Goal: Task Accomplishment & Management: Manage account settings

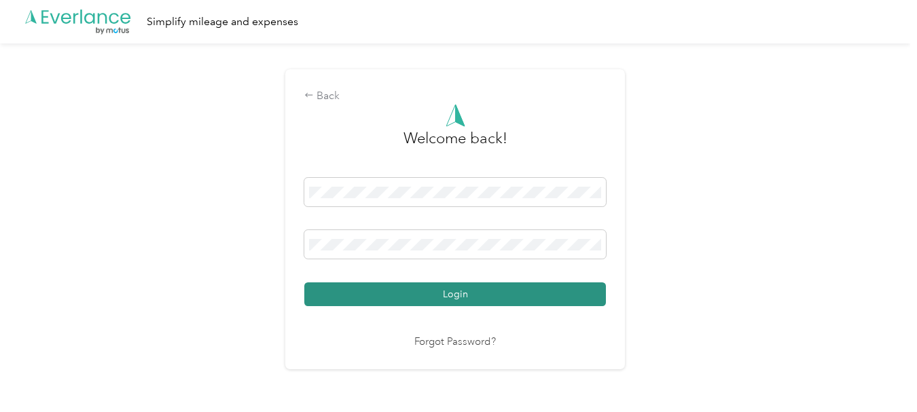
click at [378, 292] on button "Login" at bounding box center [455, 295] width 302 height 24
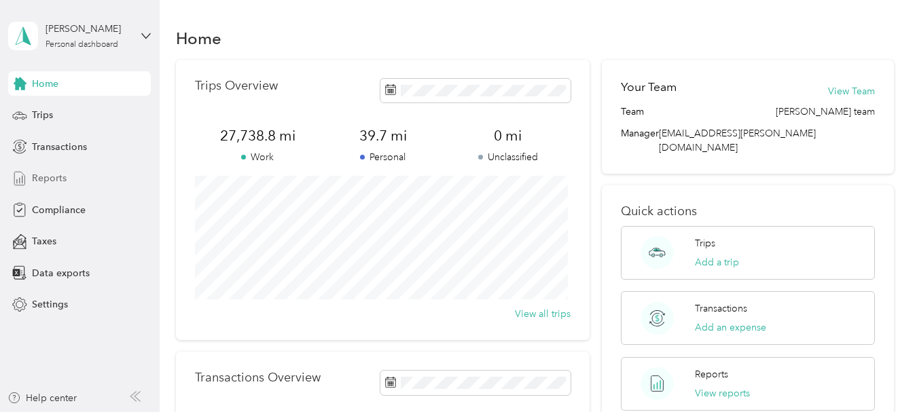
click at [38, 178] on span "Reports" at bounding box center [49, 178] width 35 height 14
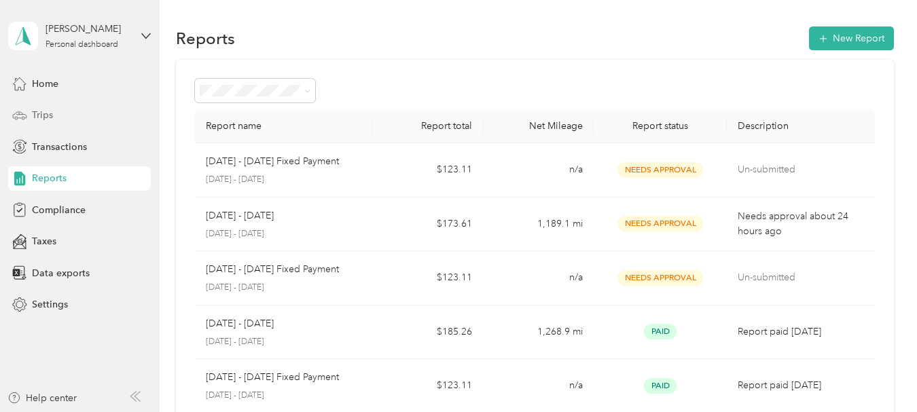
click at [38, 114] on span "Trips" at bounding box center [42, 115] width 21 height 14
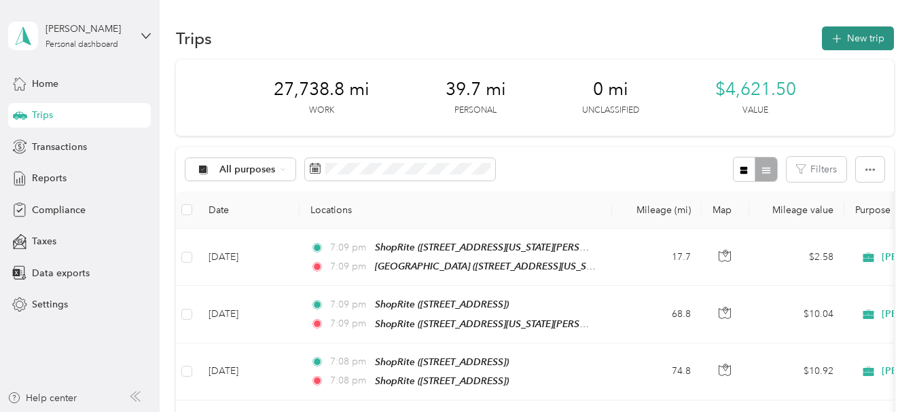
click at [851, 41] on button "New trip" at bounding box center [858, 38] width 72 height 24
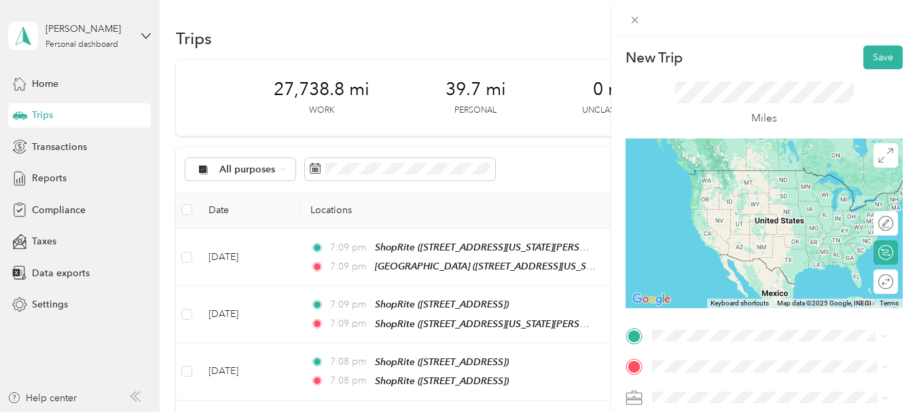
click at [715, 243] on span "[STREET_ADDRESS][US_STATE]" at bounding box center [746, 238] width 136 height 12
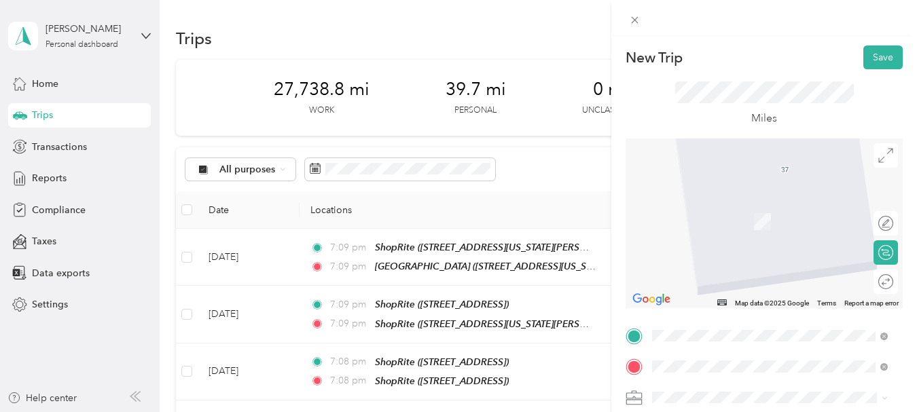
click at [731, 277] on span "[STREET_ADDRESS]" at bounding box center [721, 279] width 86 height 12
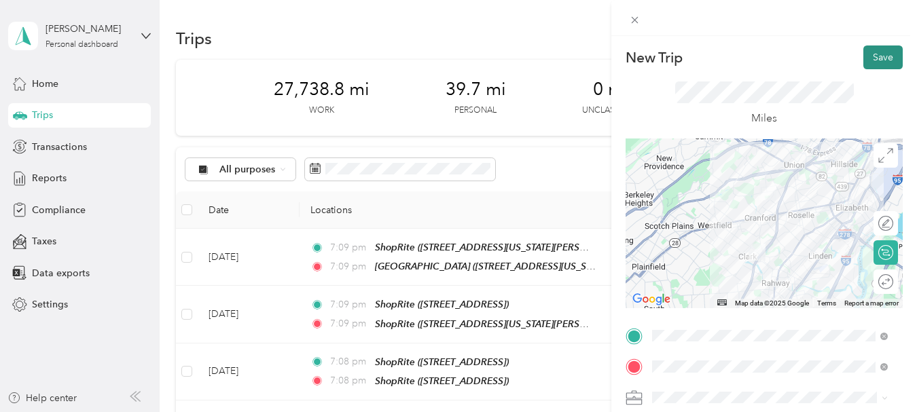
click at [867, 58] on button "Save" at bounding box center [882, 58] width 39 height 24
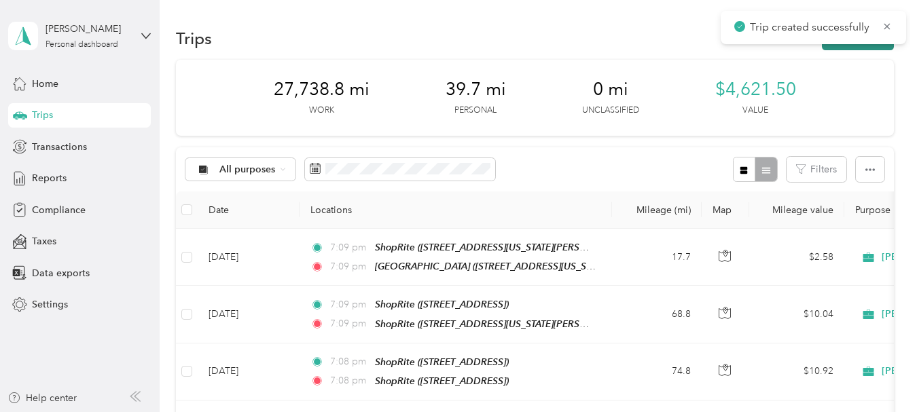
click at [859, 47] on button "New trip" at bounding box center [858, 38] width 72 height 24
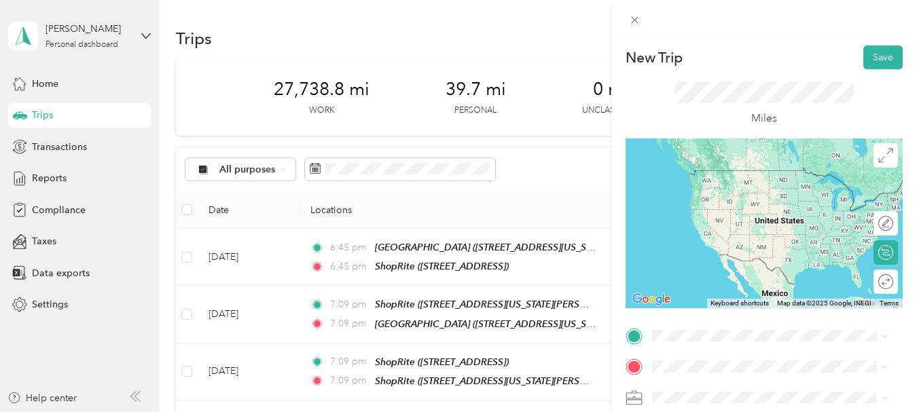
click at [745, 231] on div "TEAM ShopRite" at bounding box center [722, 223] width 88 height 17
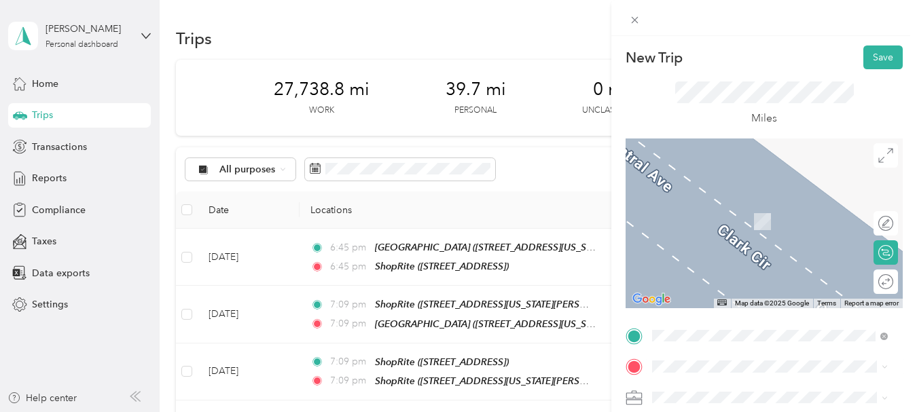
click at [735, 221] on span "[GEOGRAPHIC_DATA], [GEOGRAPHIC_DATA]" at bounding box center [778, 221] width 201 height 12
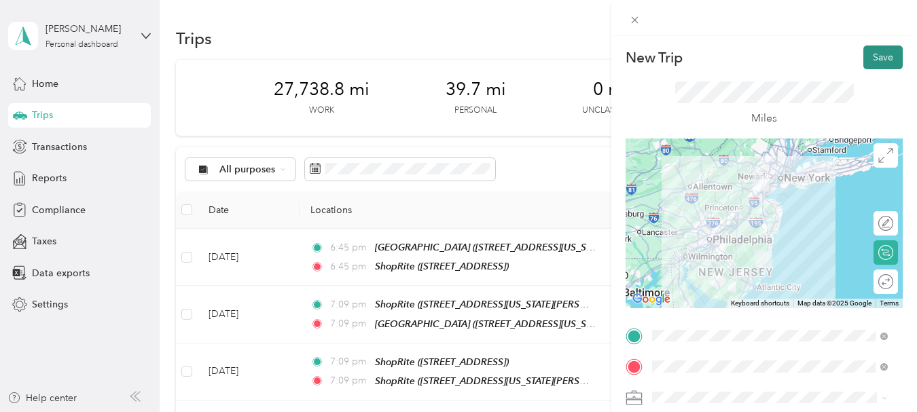
click at [872, 53] on button "Save" at bounding box center [882, 58] width 39 height 24
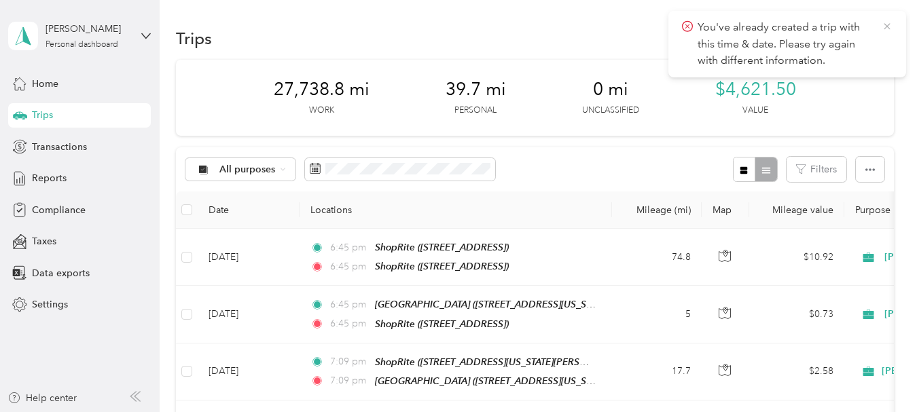
click at [888, 29] on icon at bounding box center [887, 26] width 11 height 12
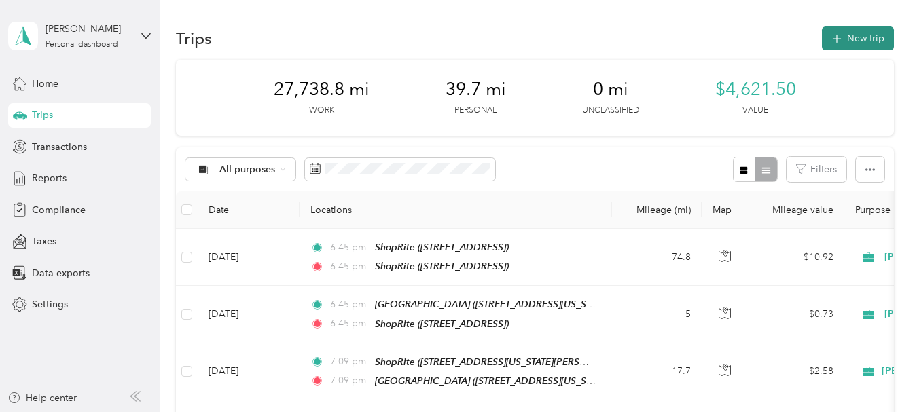
click at [873, 33] on button "New trip" at bounding box center [858, 38] width 72 height 24
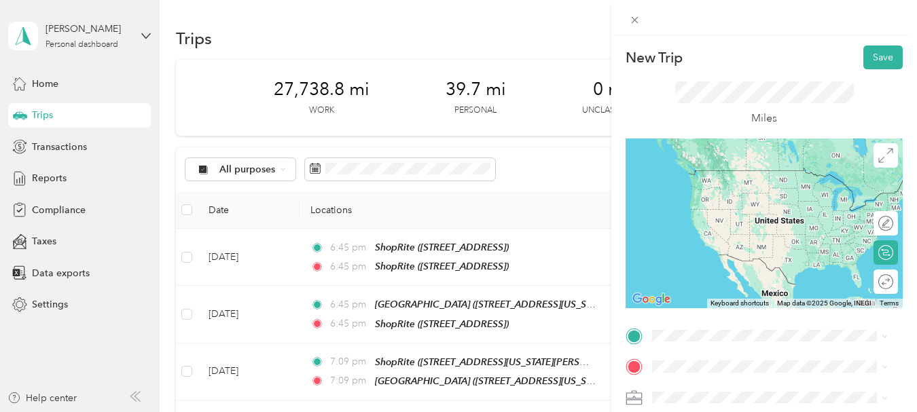
click at [730, 195] on div "TEAM ShopRite [GEOGRAPHIC_DATA], [GEOGRAPHIC_DATA]" at bounding box center [778, 178] width 201 height 33
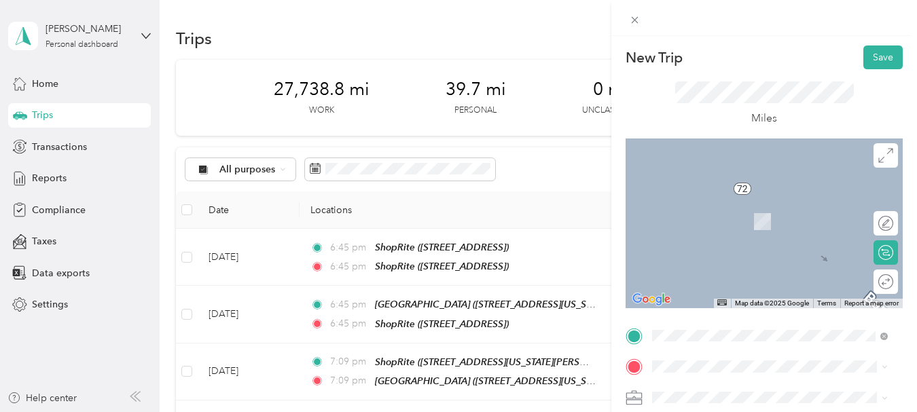
click at [717, 225] on span "[STREET_ADDRESS][US_STATE][PERSON_NAME]" at bounding box center [746, 226] width 136 height 26
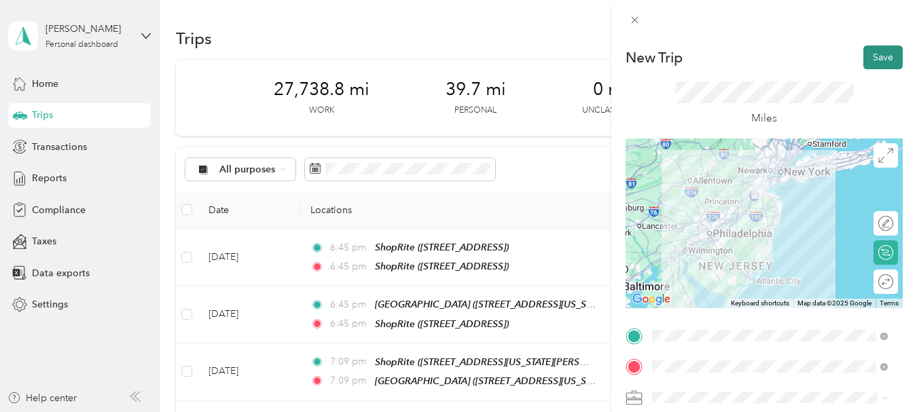
click at [864, 60] on button "Save" at bounding box center [882, 58] width 39 height 24
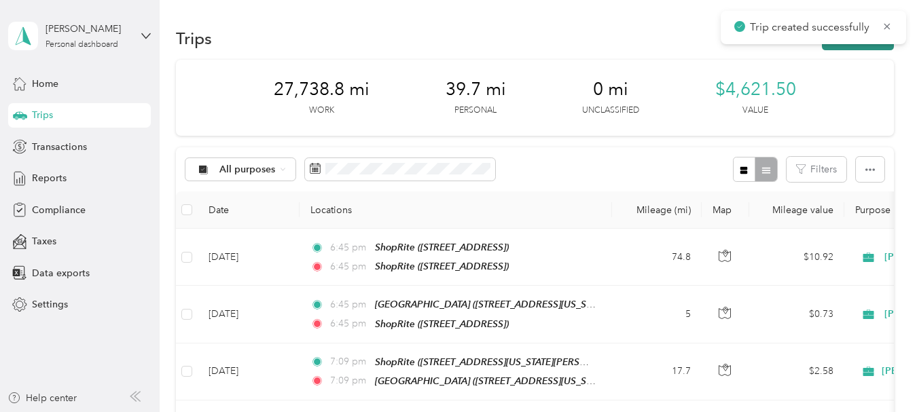
click at [855, 46] on button "New trip" at bounding box center [858, 38] width 72 height 24
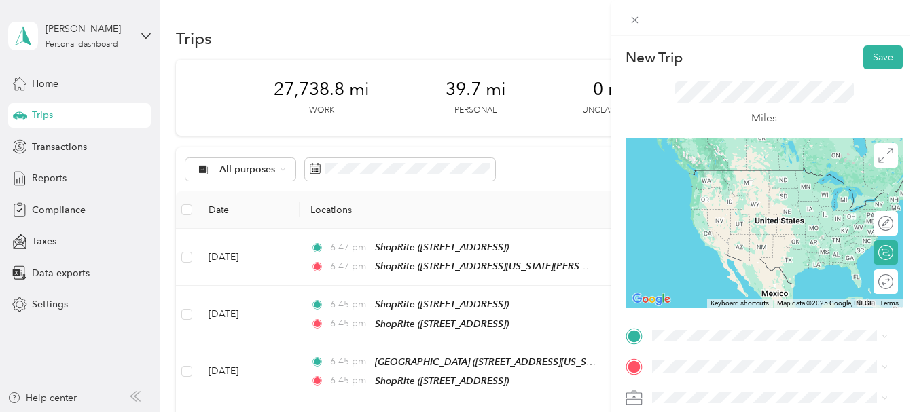
click at [705, 202] on div "TEAM ShopRite [STREET_ADDRESS][US_STATE][PERSON_NAME]" at bounding box center [781, 188] width 206 height 48
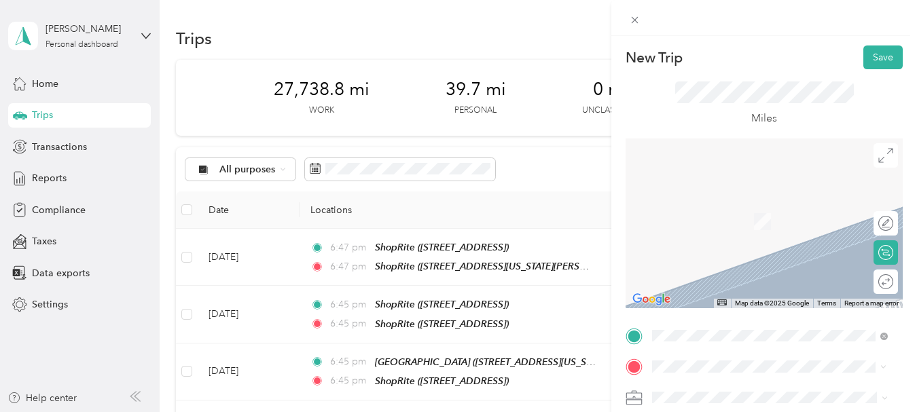
click at [723, 274] on span "[STREET_ADDRESS][US_STATE]" at bounding box center [746, 269] width 136 height 12
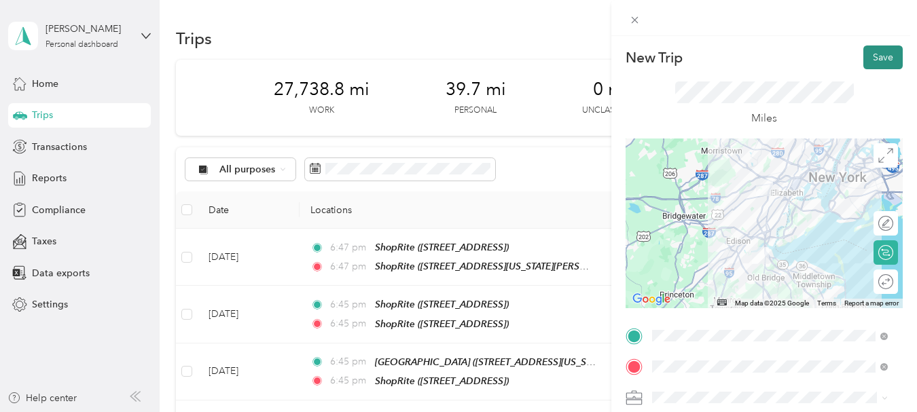
click at [863, 58] on button "Save" at bounding box center [882, 58] width 39 height 24
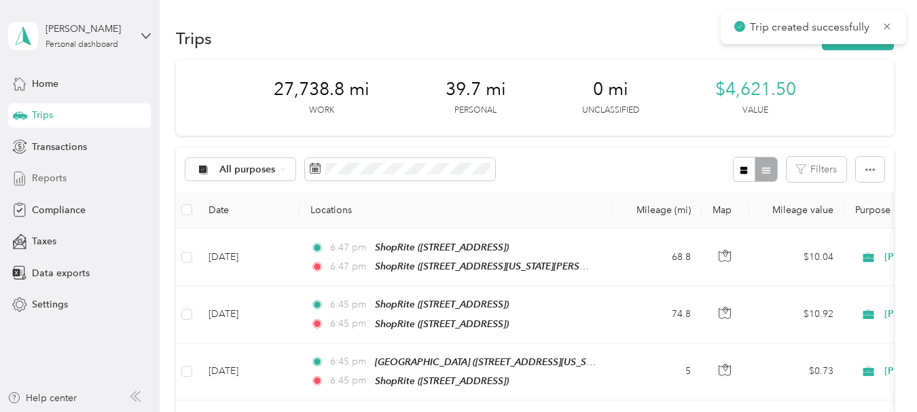
click at [50, 180] on span "Reports" at bounding box center [49, 178] width 35 height 14
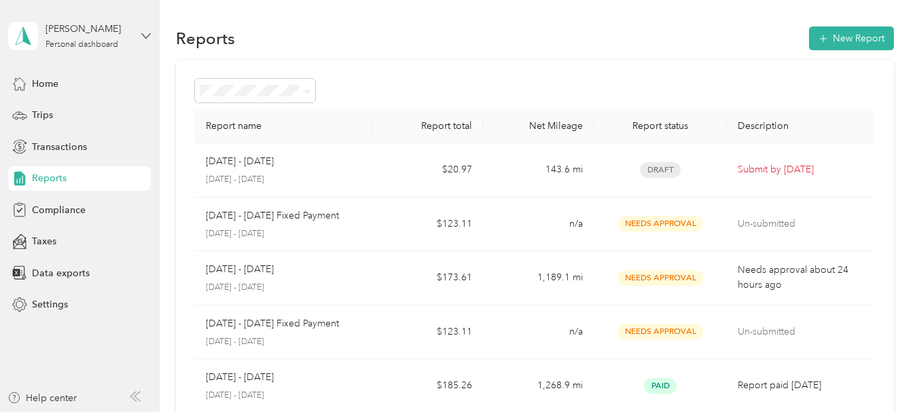
click at [147, 32] on icon at bounding box center [146, 36] width 10 height 10
click at [62, 112] on div "Log out" at bounding box center [190, 112] width 344 height 24
